Goal: Transaction & Acquisition: Purchase product/service

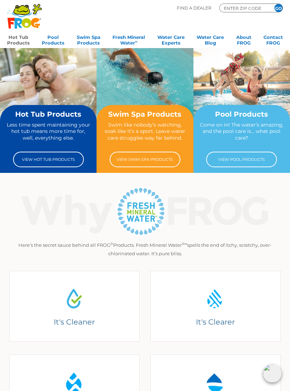
click at [16, 36] on link "Hot Tub Products" at bounding box center [18, 39] width 23 height 14
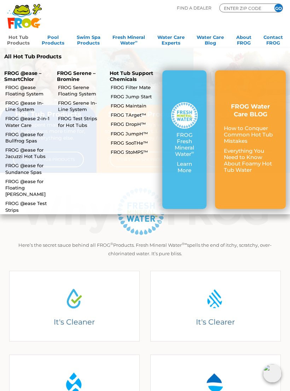
click at [11, 87] on link "FROG @ease Floating System" at bounding box center [28, 90] width 46 height 13
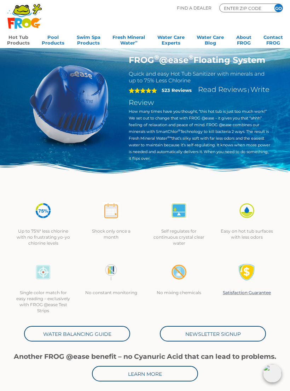
click at [239, 5] on input "ENTER ZIP CODE" at bounding box center [244, 8] width 42 height 6
click at [235, 9] on input "Zip Code Form" at bounding box center [244, 8] width 42 height 6
type input "56560"
click at [279, 10] on input "GO" at bounding box center [278, 8] width 8 height 8
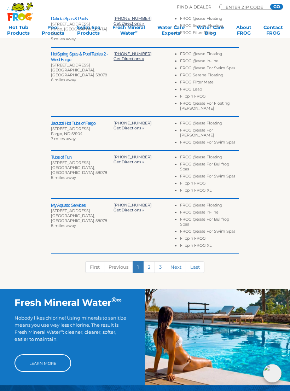
scroll to position [244, 0]
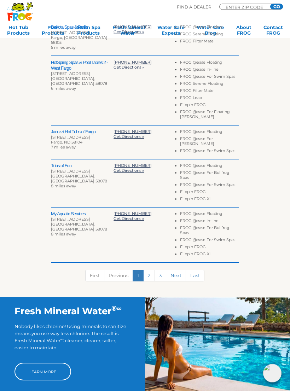
click at [66, 129] on h2 "Jacuzzi Hot Tubs of Fargo" at bounding box center [82, 132] width 63 height 6
click at [63, 129] on h2 "Jacuzzi Hot Tubs of Fargo" at bounding box center [82, 132] width 63 height 6
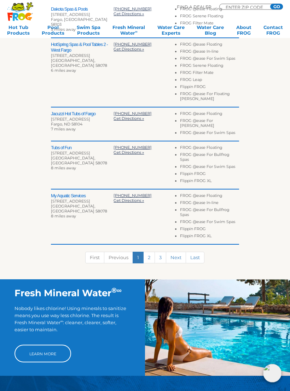
scroll to position [262, 0]
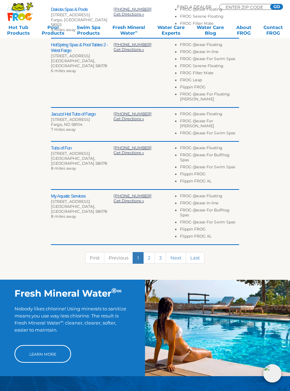
click at [151, 252] on link "2" at bounding box center [149, 258] width 12 height 12
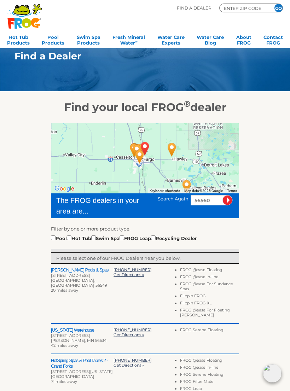
scroll to position [0, 0]
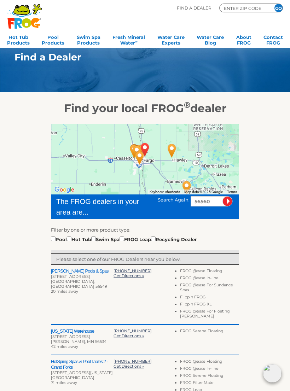
click at [22, 13] on icon at bounding box center [21, 9] width 15 height 9
